Goal: Check status: Check status

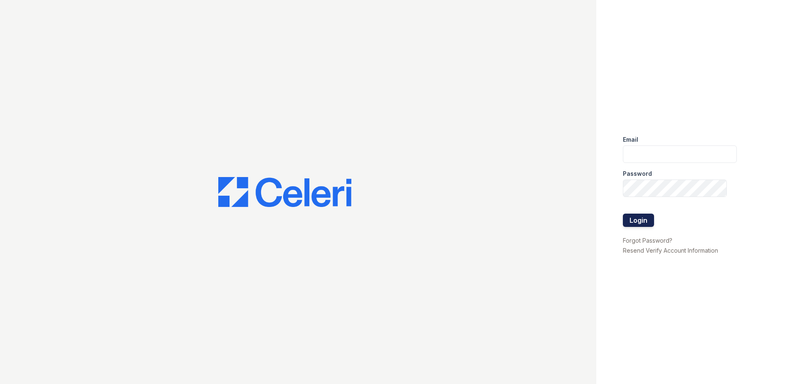
type input "lrussell@trinity-pm.com"
click at [637, 218] on button "Login" at bounding box center [638, 220] width 31 height 13
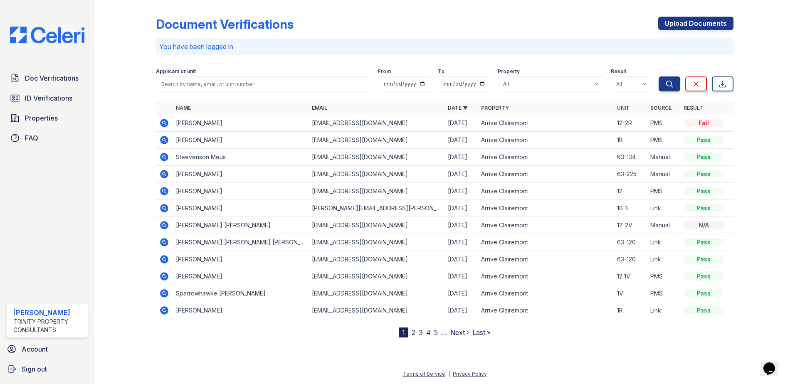
click at [166, 122] on icon at bounding box center [164, 123] width 8 height 8
